Goal: Check status: Check status

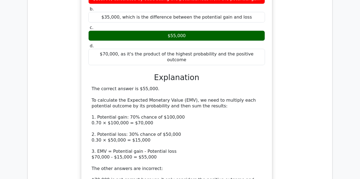
scroll to position [1491, 0]
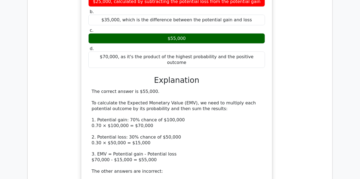
click at [66, 125] on div "In a project, there's a 70% chance of gaining $100,000 and a 30% chance of losi…" at bounding box center [177, 110] width 296 height 302
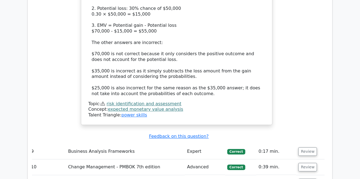
scroll to position [1620, 0]
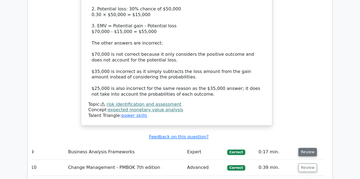
click at [303, 148] on button "Review" at bounding box center [307, 152] width 19 height 8
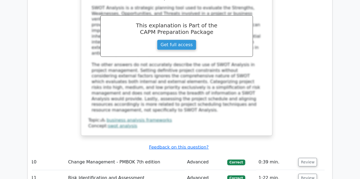
scroll to position [1906, 0]
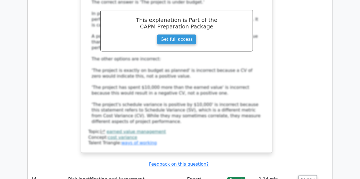
scroll to position [2247, 0]
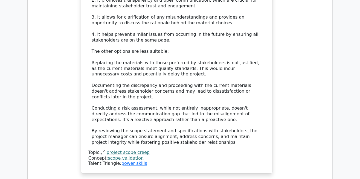
scroll to position [2672, 0]
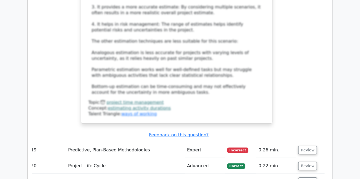
scroll to position [3093, 0]
click at [306, 145] on button "Review" at bounding box center [307, 149] width 19 height 8
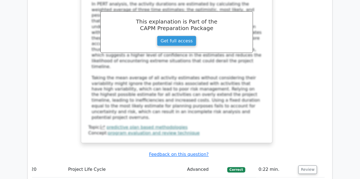
scroll to position [3374, 0]
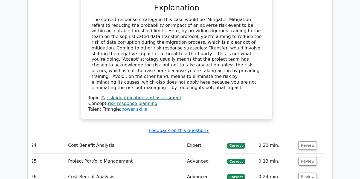
scroll to position [3734, 0]
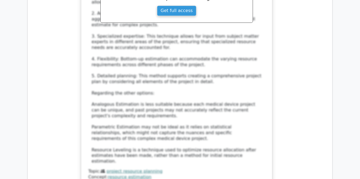
scroll to position [4151, 0]
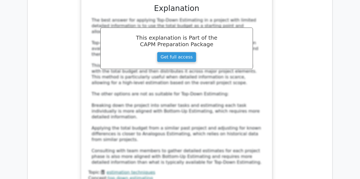
scroll to position [4499, 0]
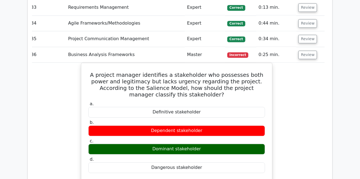
scroll to position [4730, 0]
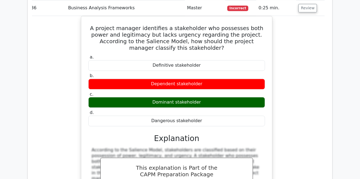
scroll to position [4774, 0]
